Goal: Check status

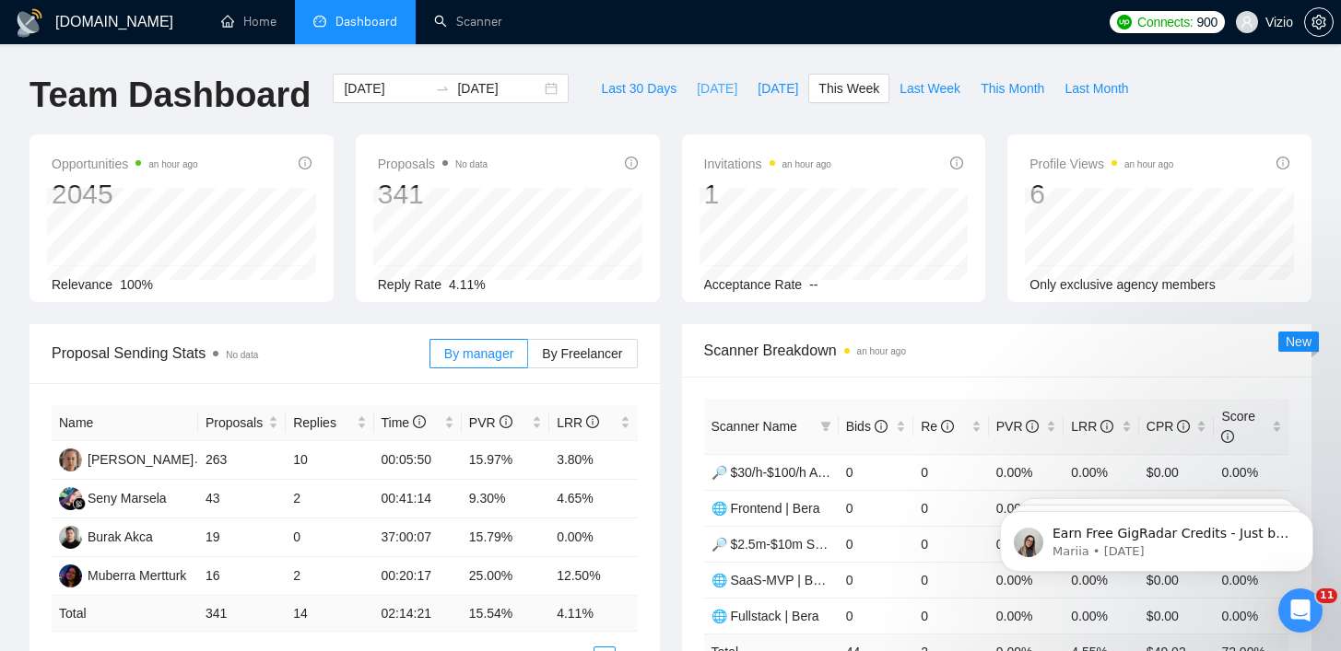
click at [700, 83] on span "[DATE]" at bounding box center [717, 88] width 41 height 20
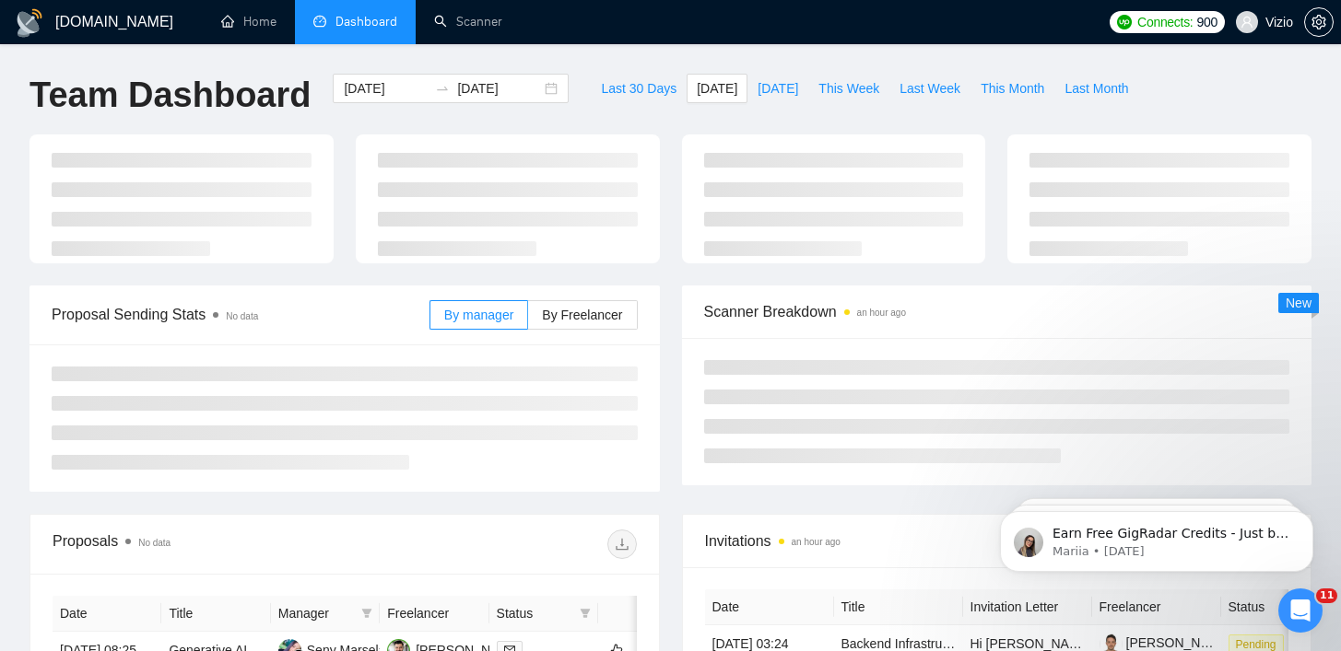
type input "[DATE]"
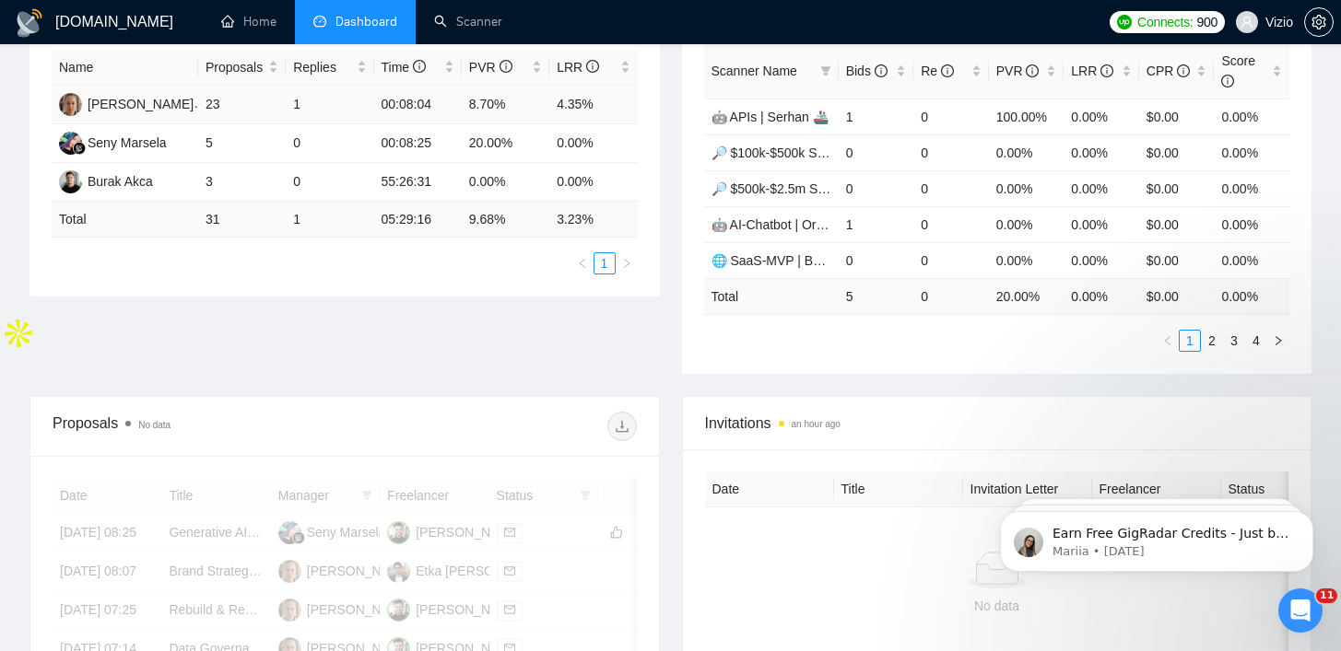
scroll to position [182, 0]
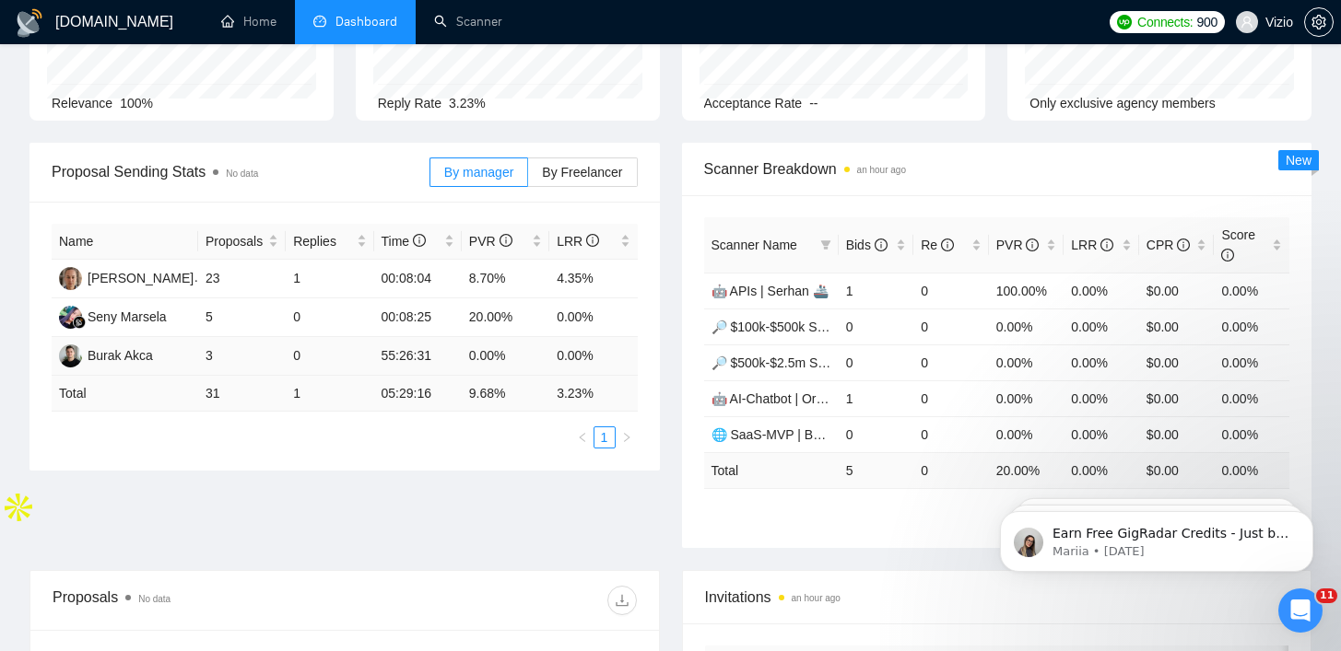
drag, startPoint x: 460, startPoint y: 352, endPoint x: 521, endPoint y: 351, distance: 60.8
click at [502, 351] on tr "Burak Akca 3 0 55:26:31 0.00% 0.00%" at bounding box center [345, 356] width 586 height 39
click at [529, 351] on td "0.00%" at bounding box center [506, 356] width 88 height 39
click at [366, 456] on div "Name Proposals Replies Time PVR LRR [PERSON_NAME] 23 1 00:08:04 8.70% 4.35% [PE…" at bounding box center [344, 336] width 630 height 269
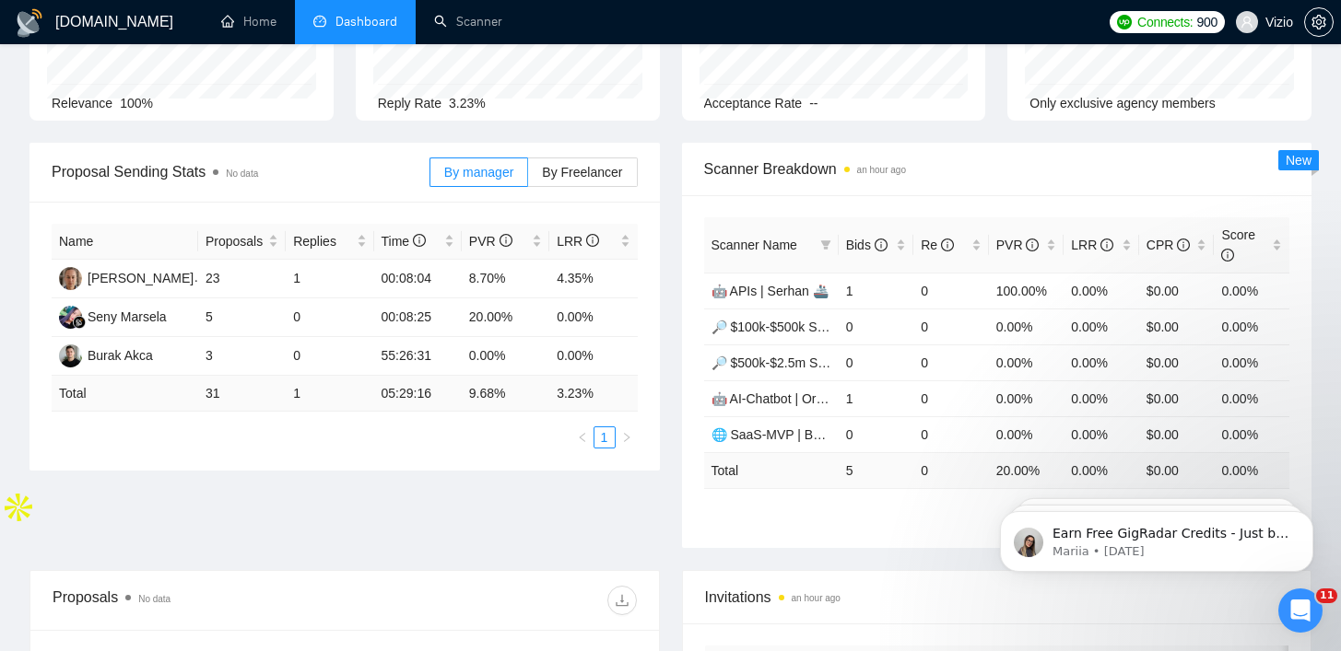
click at [366, 456] on div "Name Proposals Replies Time PVR LRR [PERSON_NAME] 23 1 00:08:04 8.70% 4.35% [PE…" at bounding box center [344, 336] width 630 height 269
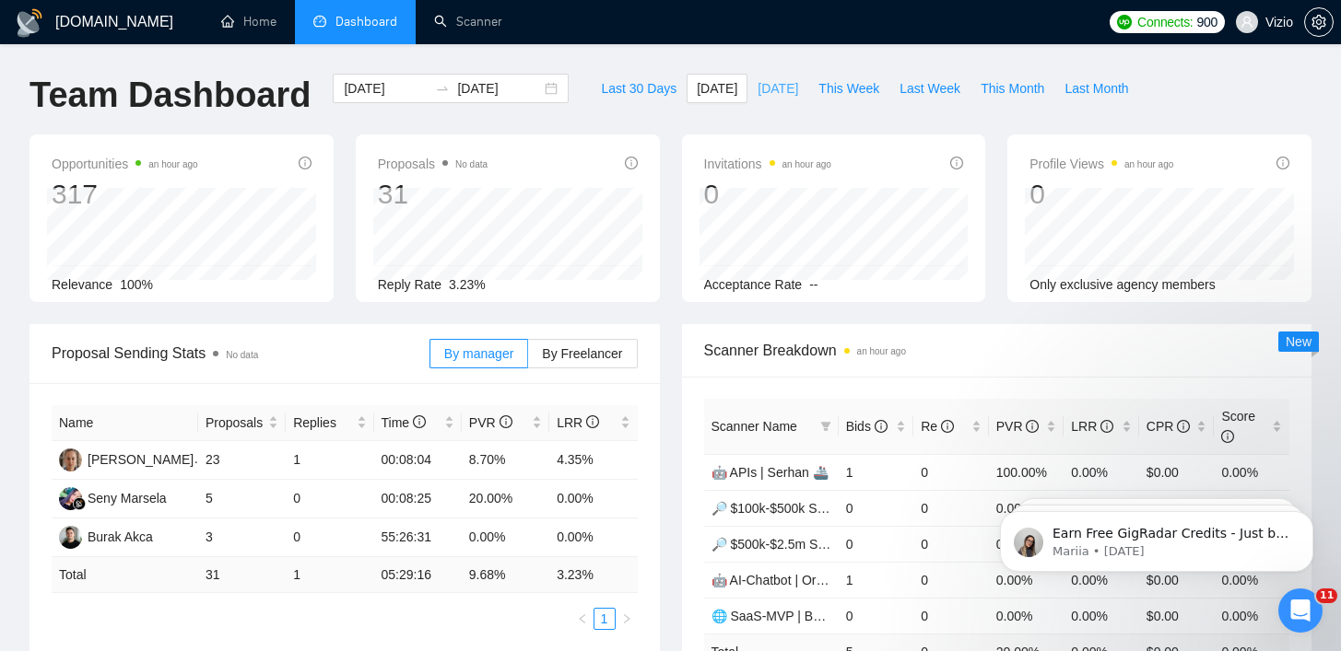
click at [770, 88] on span "[DATE]" at bounding box center [777, 88] width 41 height 20
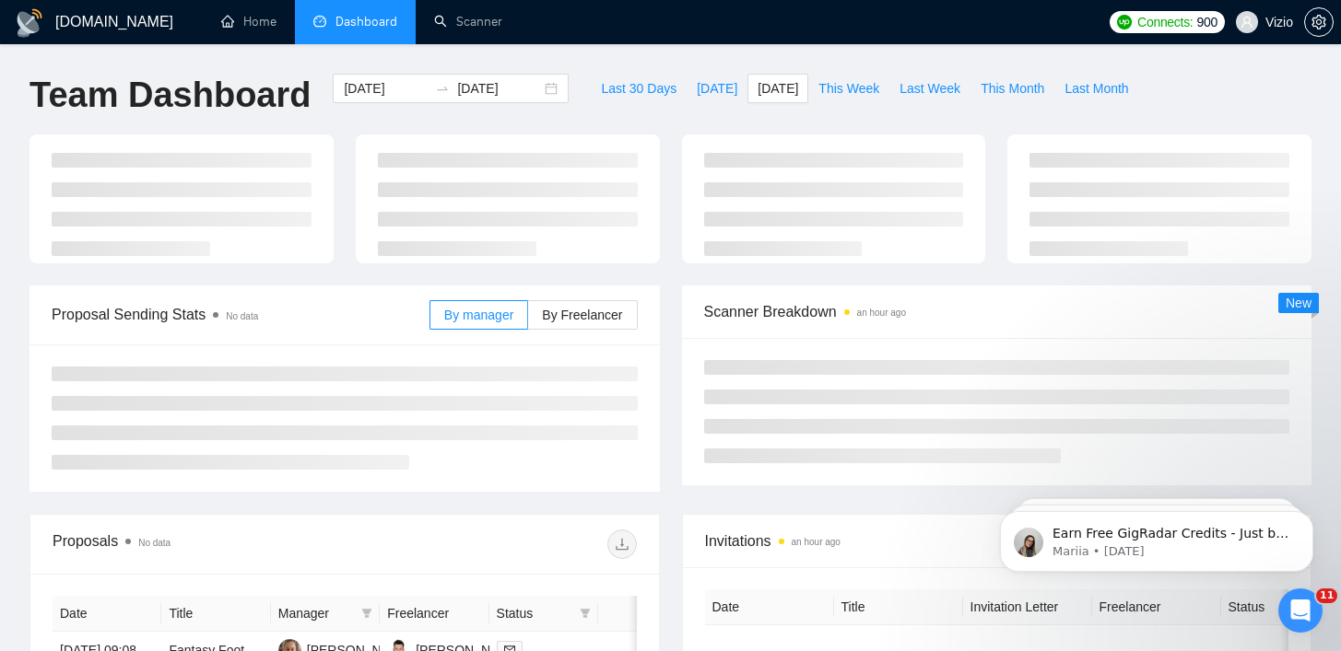
type input "[DATE]"
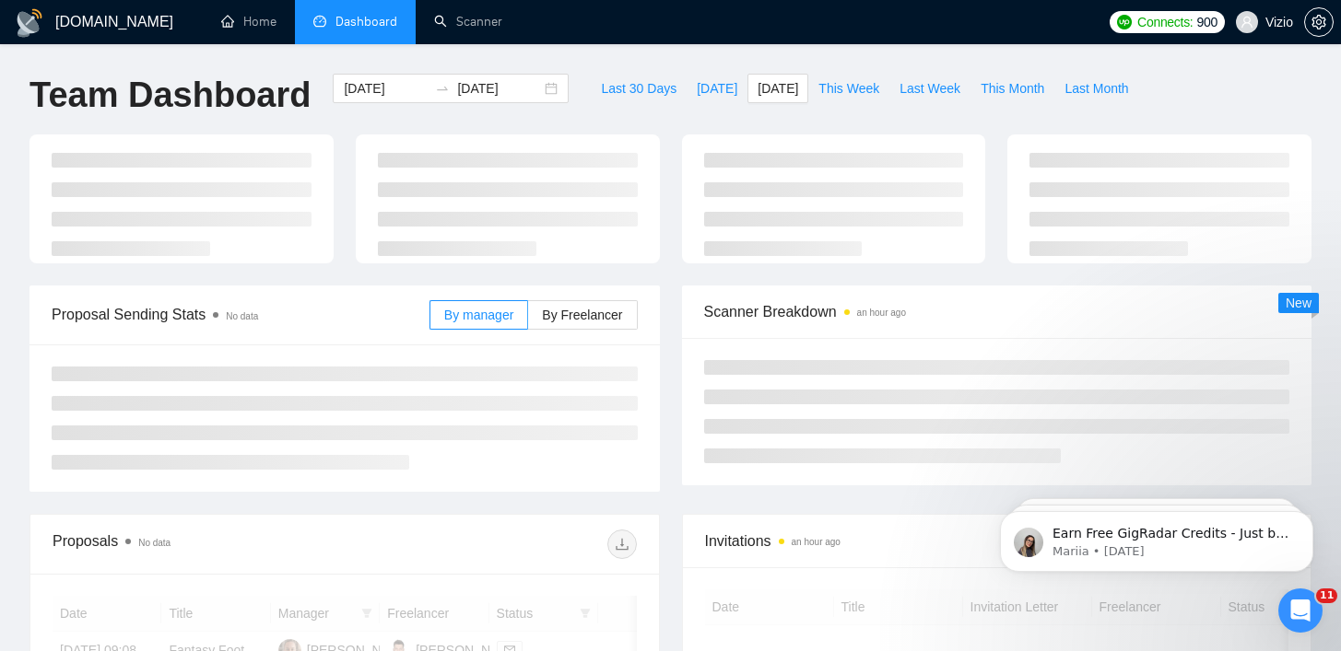
scroll to position [194, 0]
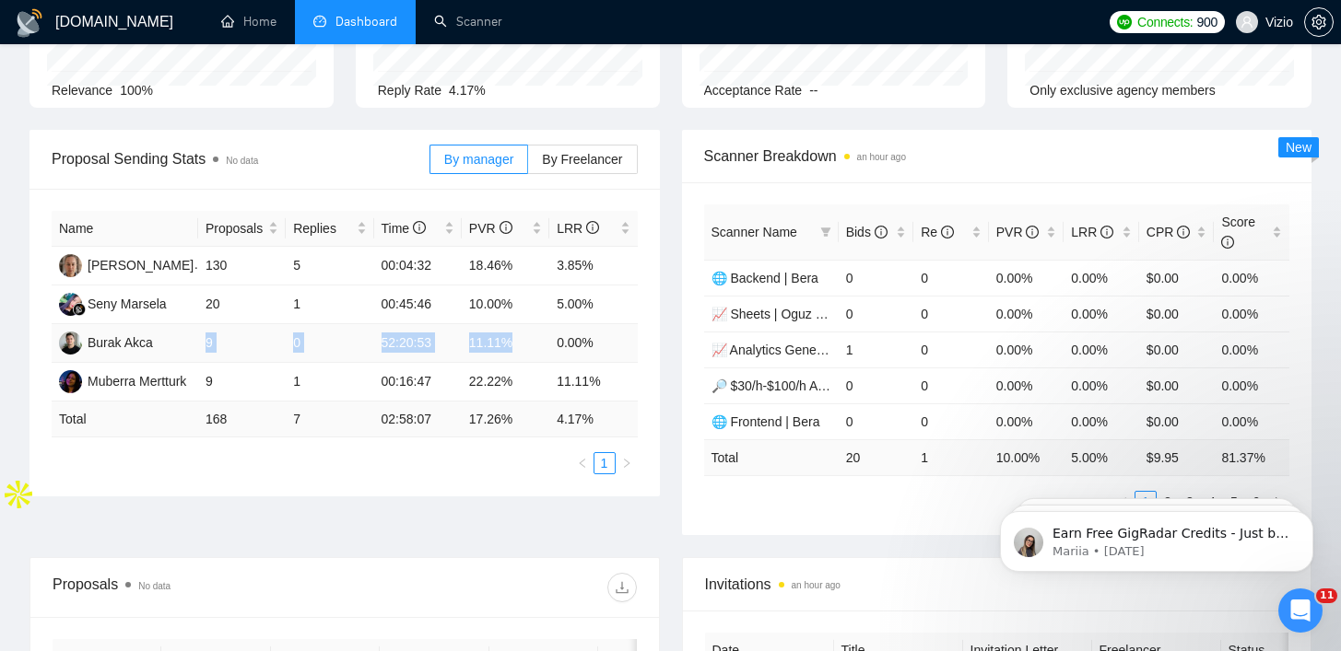
drag, startPoint x: 186, startPoint y: 344, endPoint x: 580, endPoint y: 332, distance: 393.6
click at [569, 333] on tr "Burak Akca 9 0 52:20:53 11.11% 0.00%" at bounding box center [345, 343] width 586 height 39
click at [608, 341] on td "0.00%" at bounding box center [593, 343] width 88 height 39
drag, startPoint x: 608, startPoint y: 341, endPoint x: 201, endPoint y: 343, distance: 407.3
click at [201, 343] on tr "Burak Akca 9 0 52:20:53 11.11% 0.00%" at bounding box center [345, 343] width 586 height 39
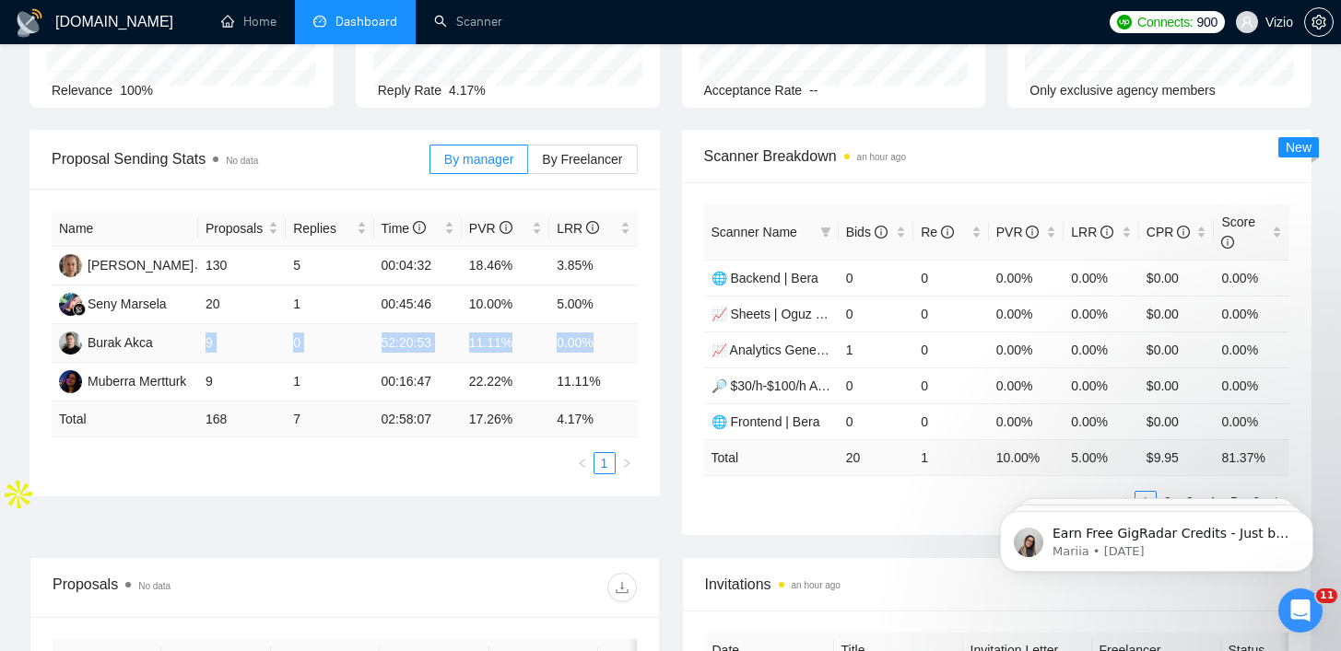
click at [252, 335] on td "9" at bounding box center [242, 343] width 88 height 39
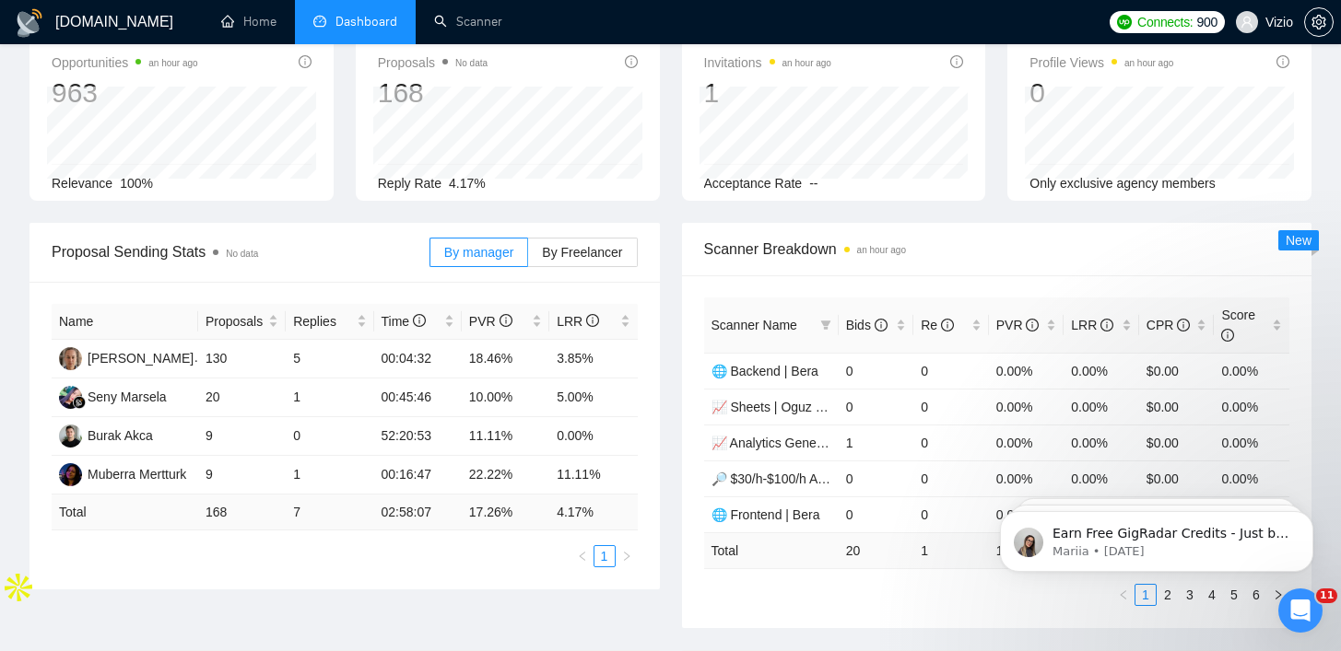
scroll to position [0, 0]
